Goal: Transaction & Acquisition: Purchase product/service

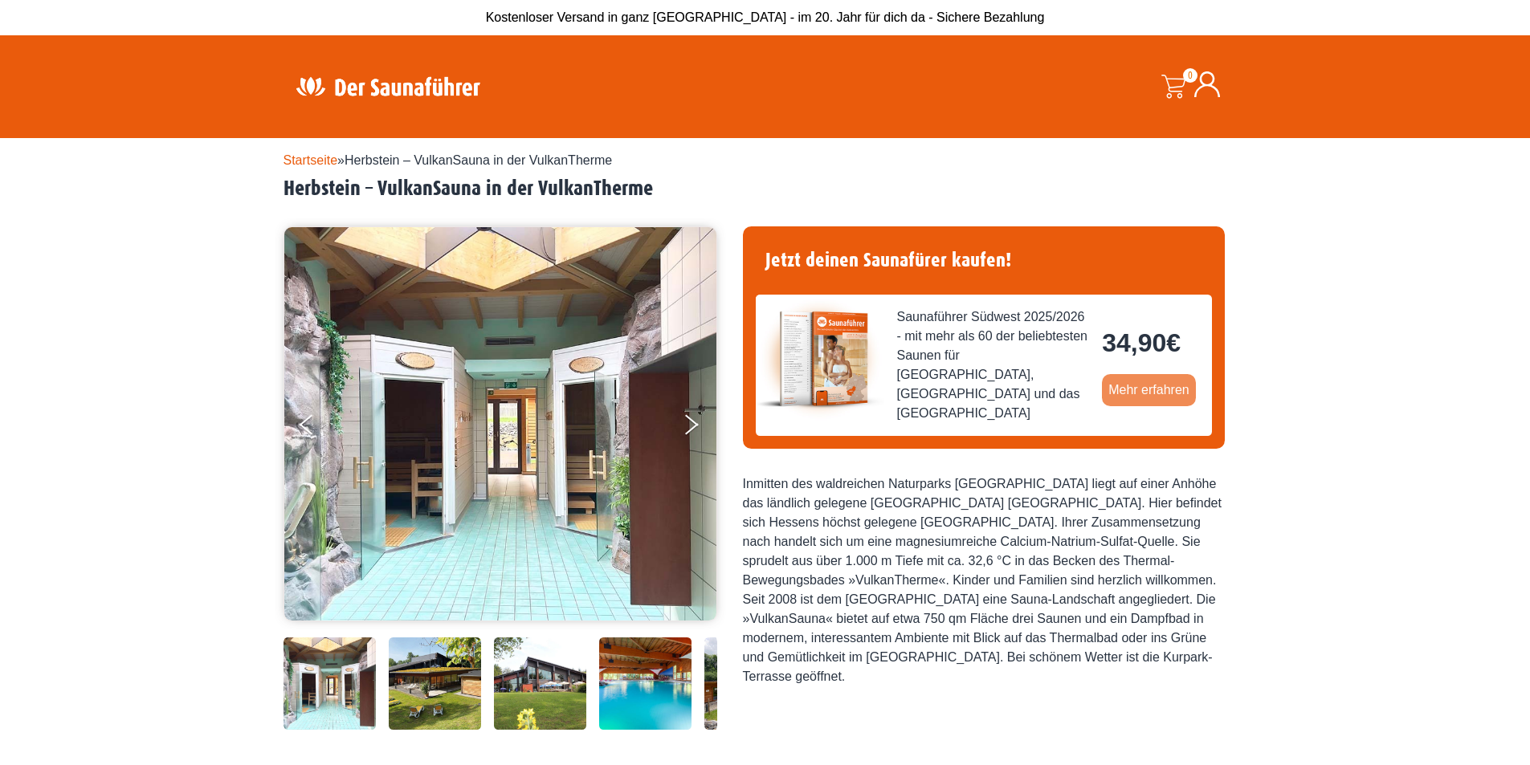
click at [1151, 390] on link "Mehr erfahren" at bounding box center [1149, 390] width 94 height 32
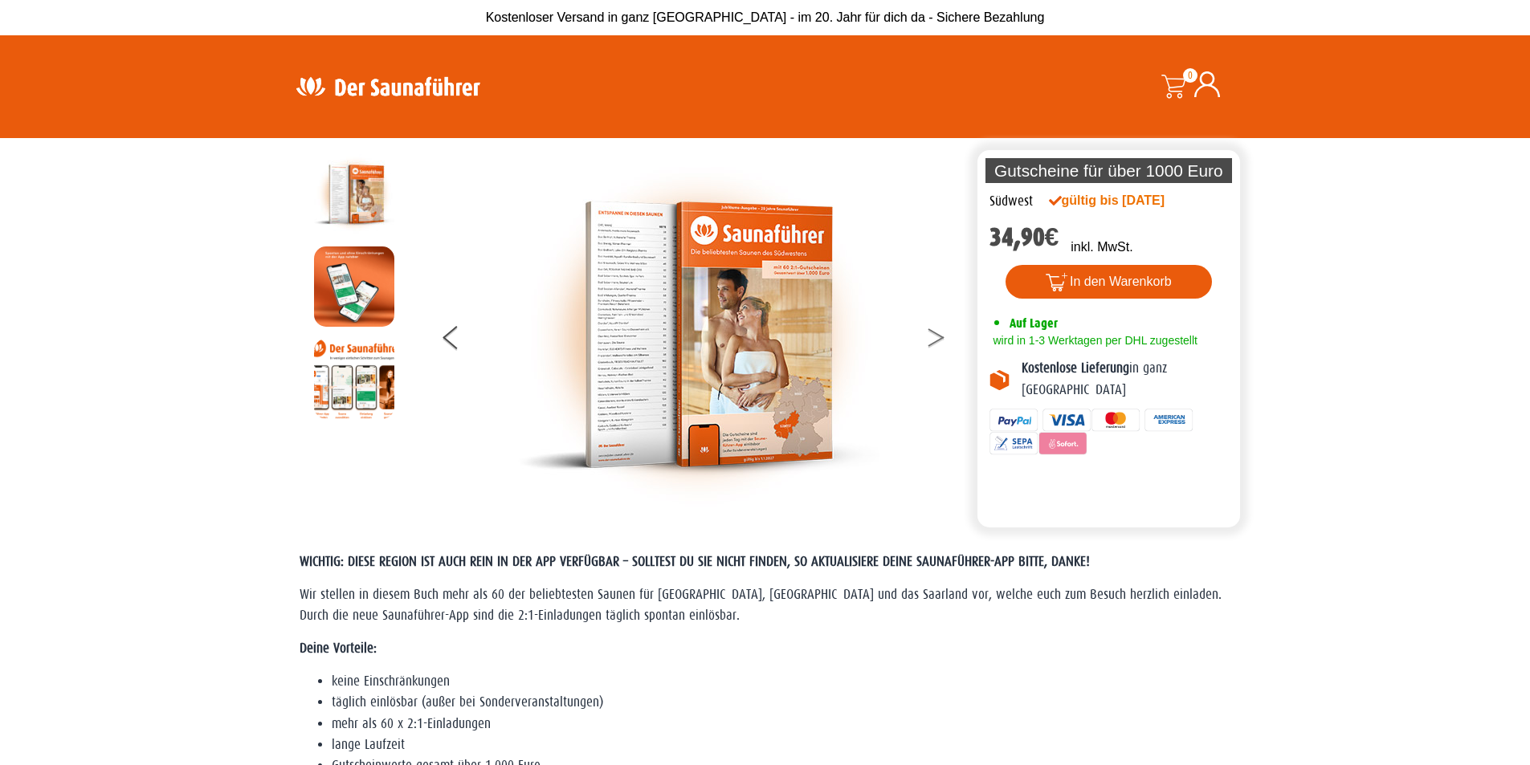
click at [933, 328] on button at bounding box center [946, 340] width 40 height 40
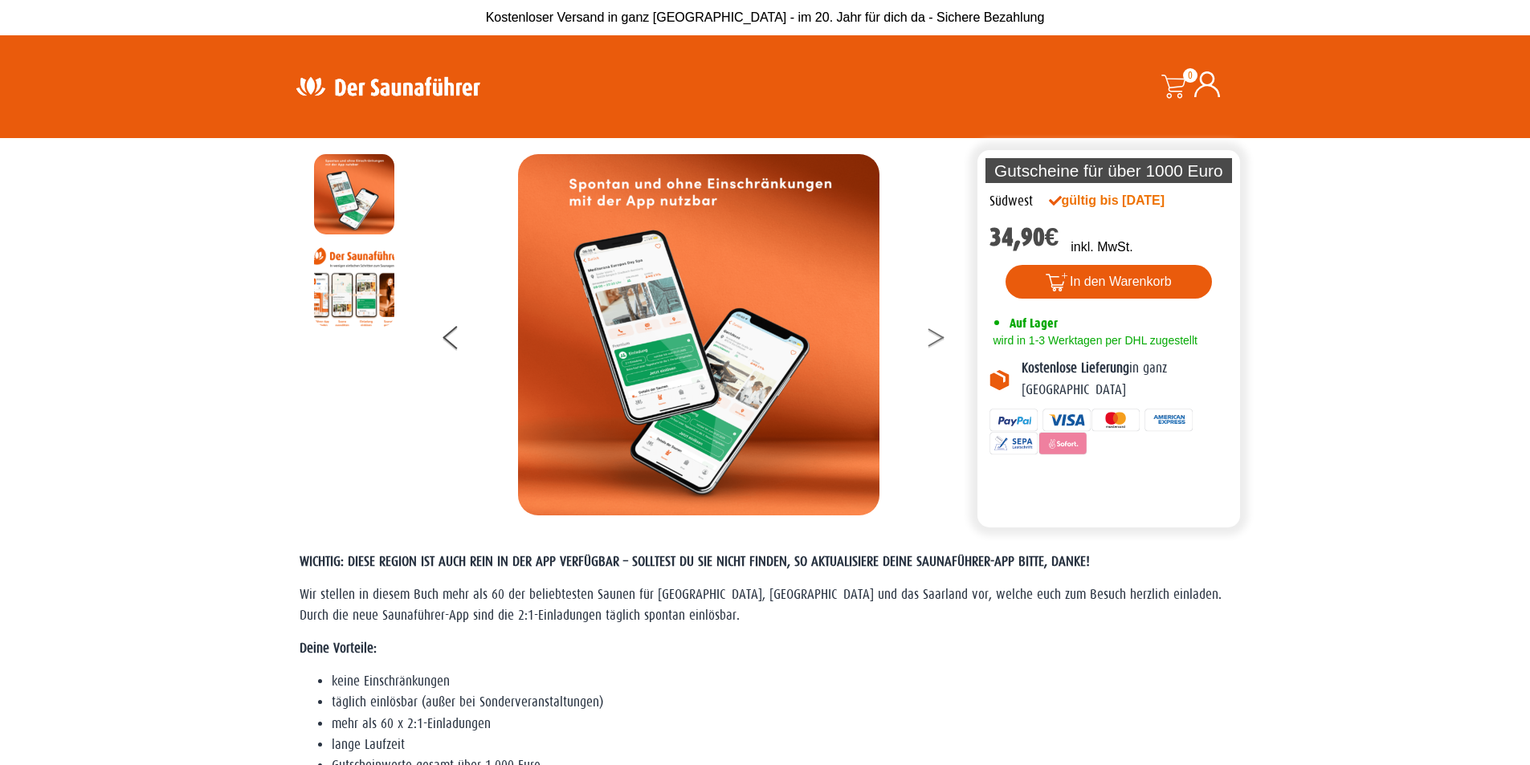
click at [933, 328] on button at bounding box center [946, 340] width 40 height 40
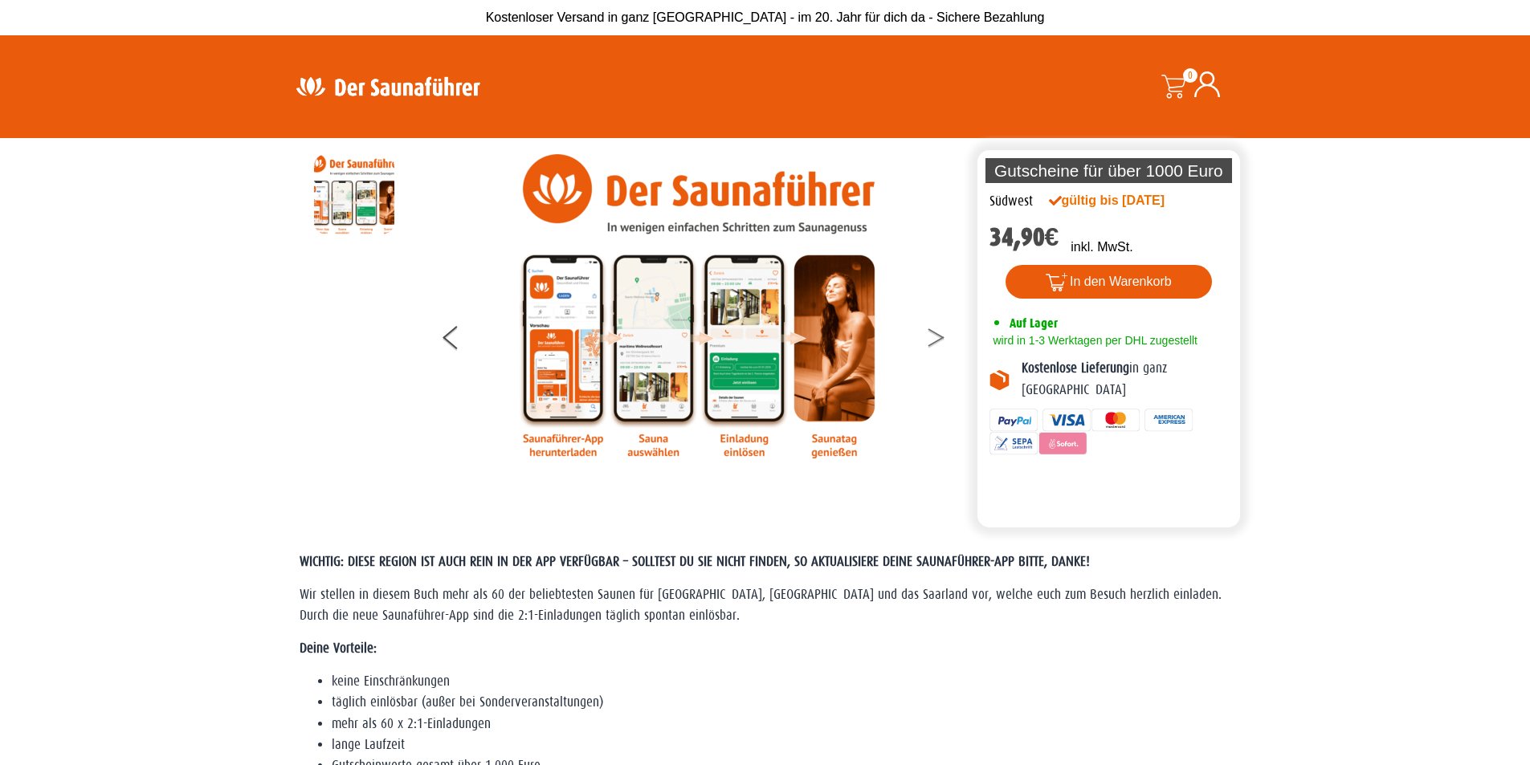
click at [933, 328] on button at bounding box center [946, 340] width 40 height 40
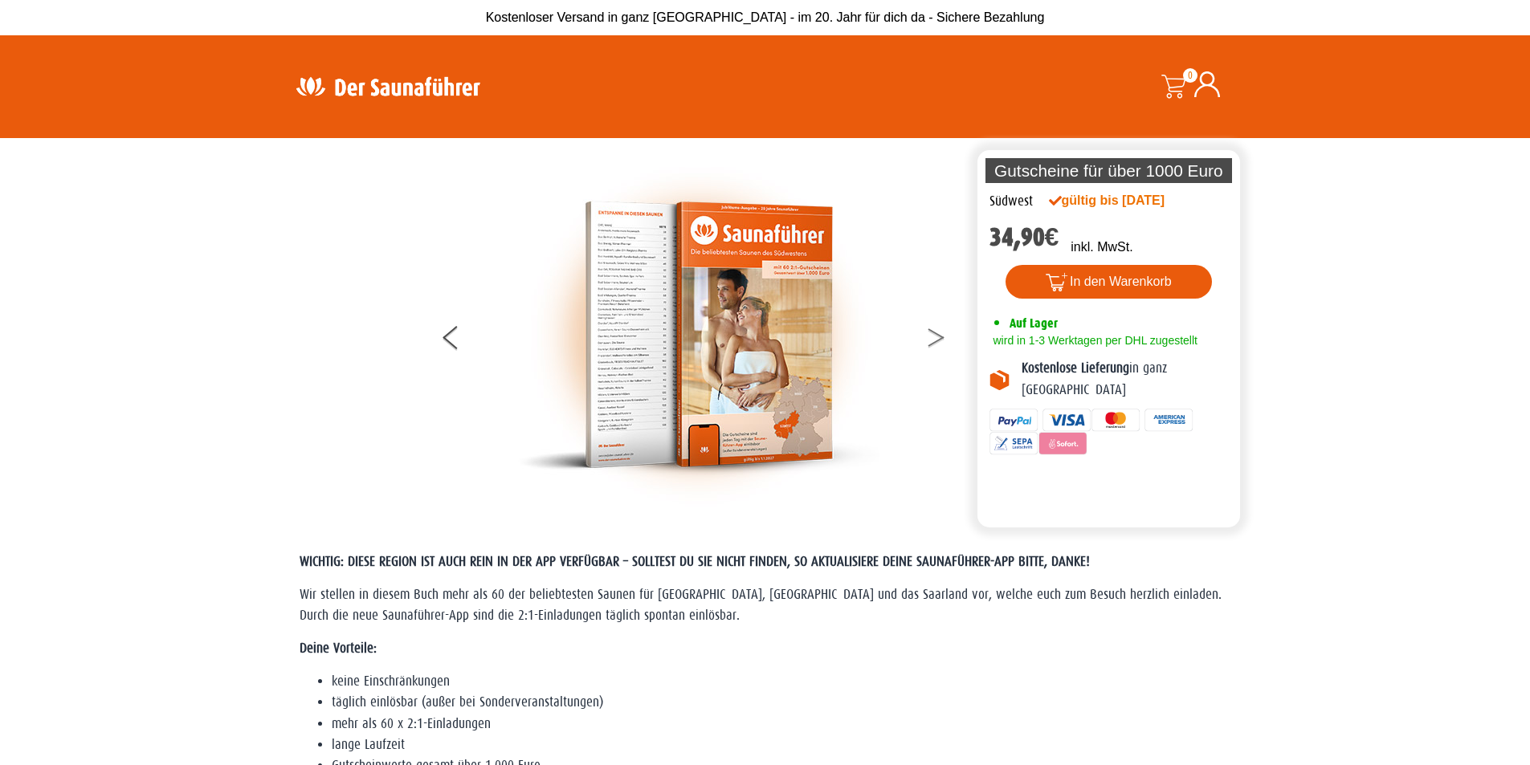
click at [933, 328] on button at bounding box center [946, 340] width 40 height 40
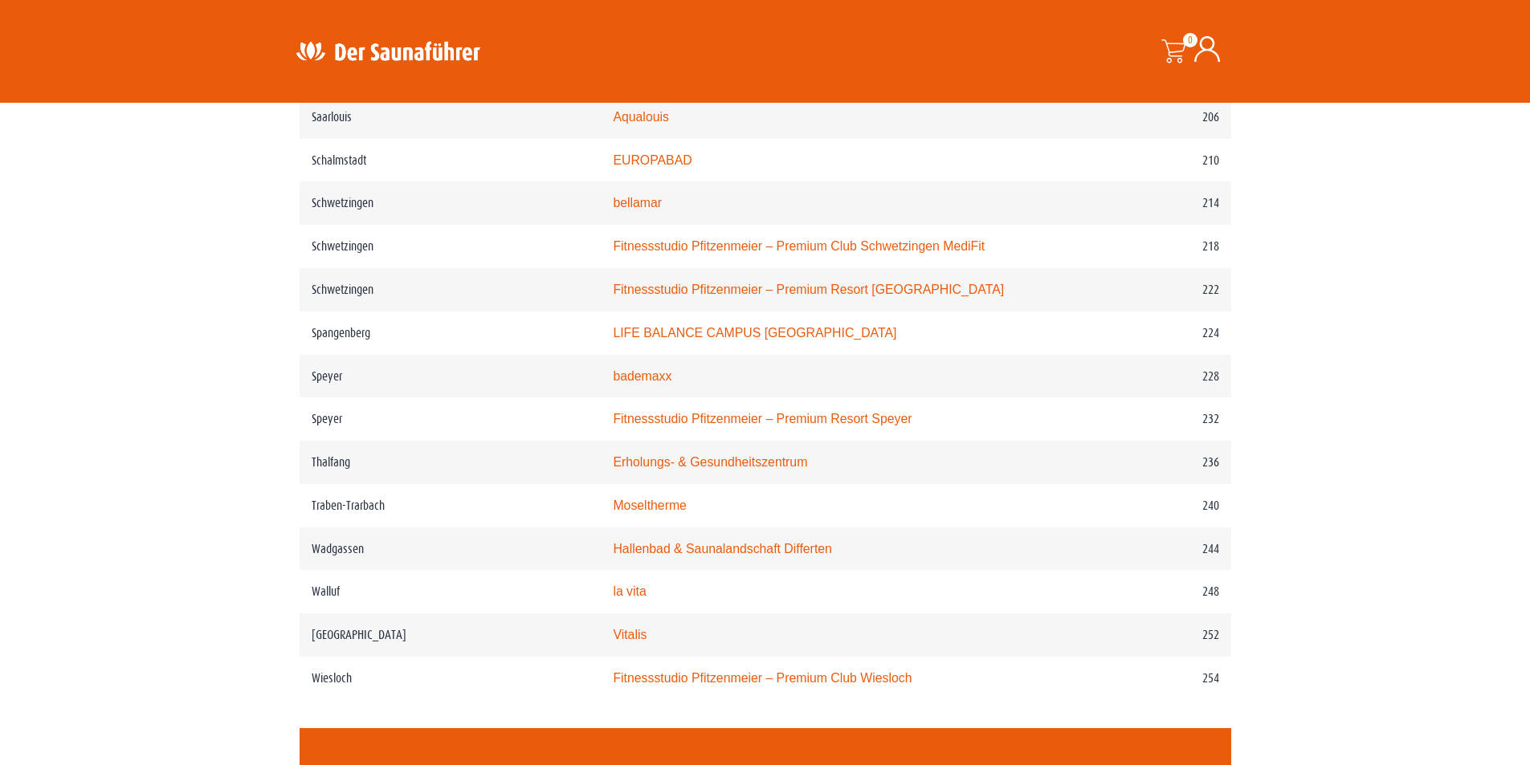
scroll to position [3133, 0]
